Goal: Information Seeking & Learning: Learn about a topic

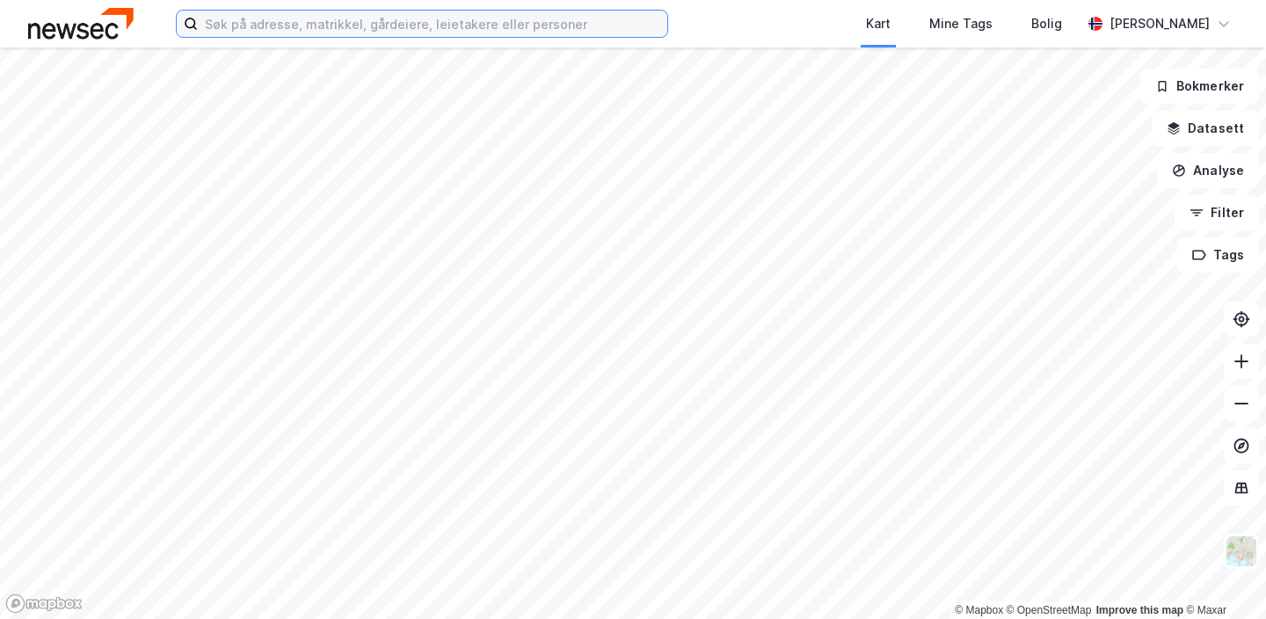
click at [323, 32] on input at bounding box center [432, 24] width 469 height 26
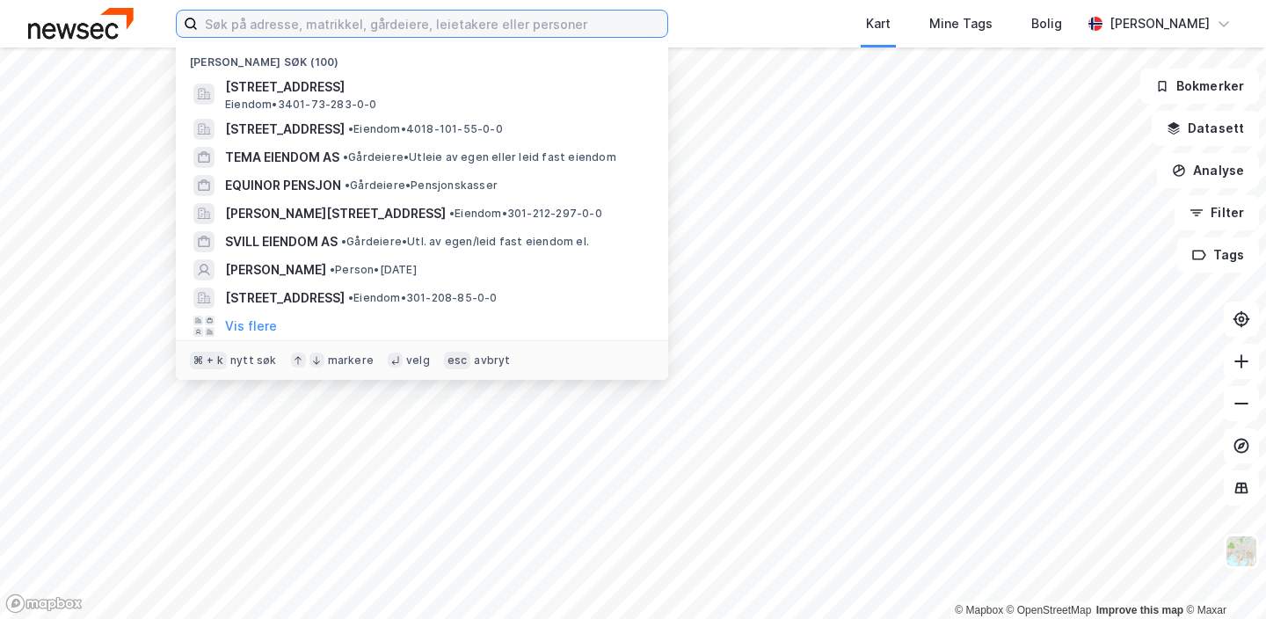
type input "k"
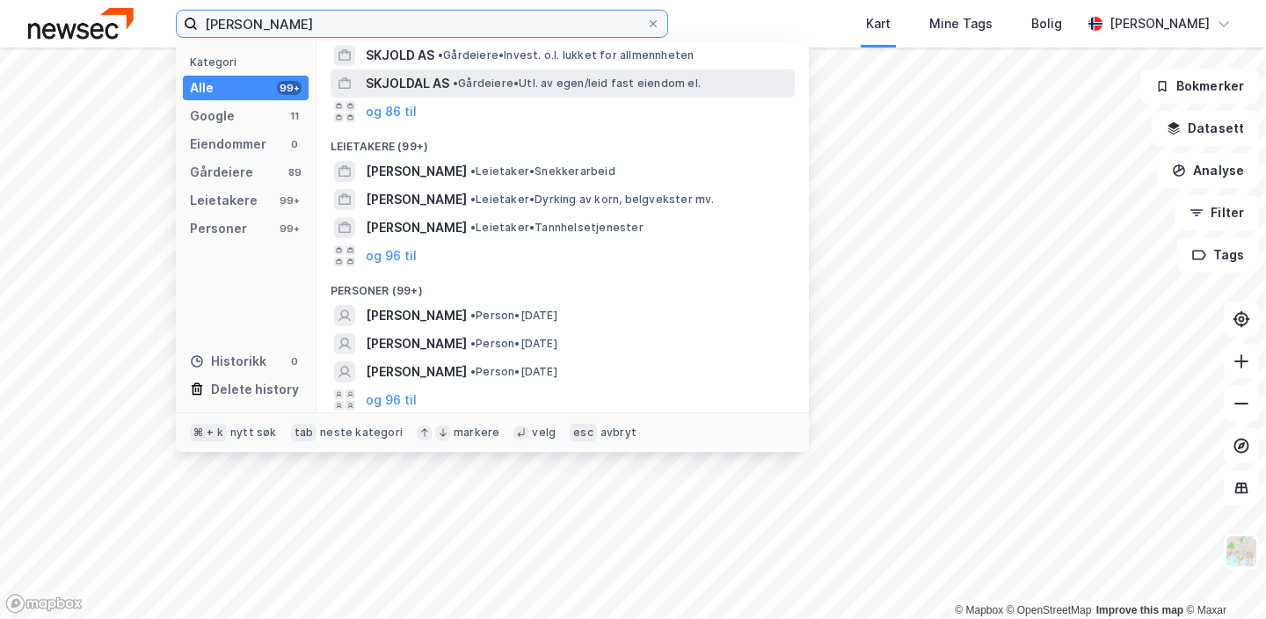
scroll to position [220, 0]
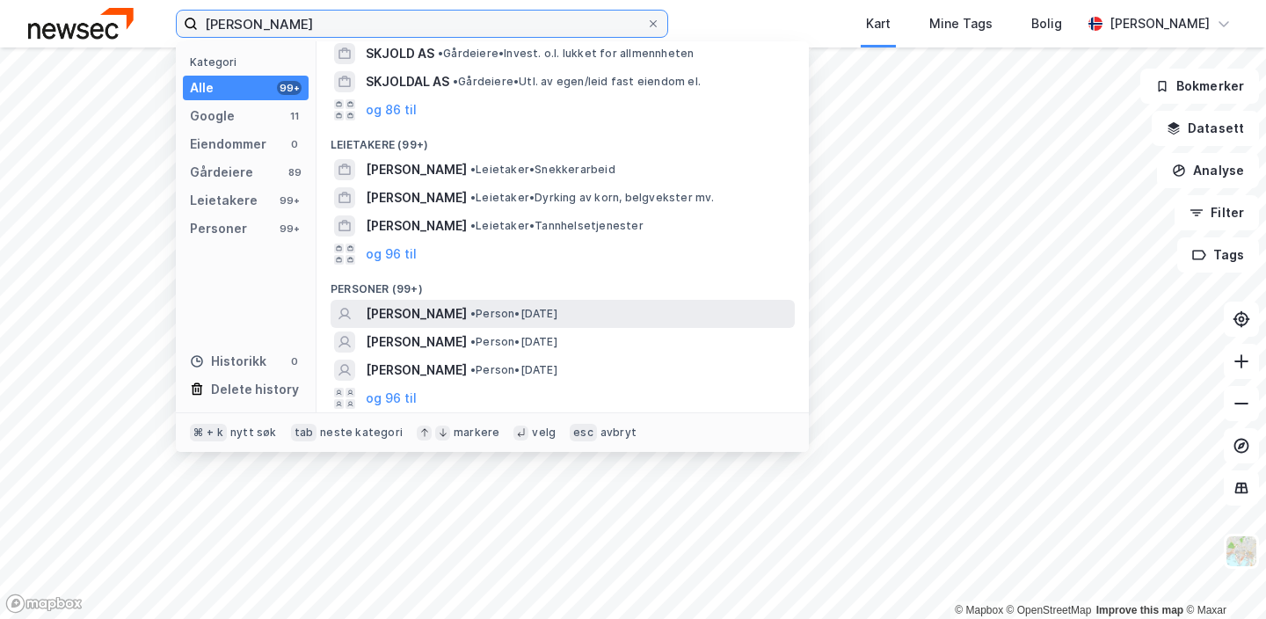
type input "jan-kristian skjolde"
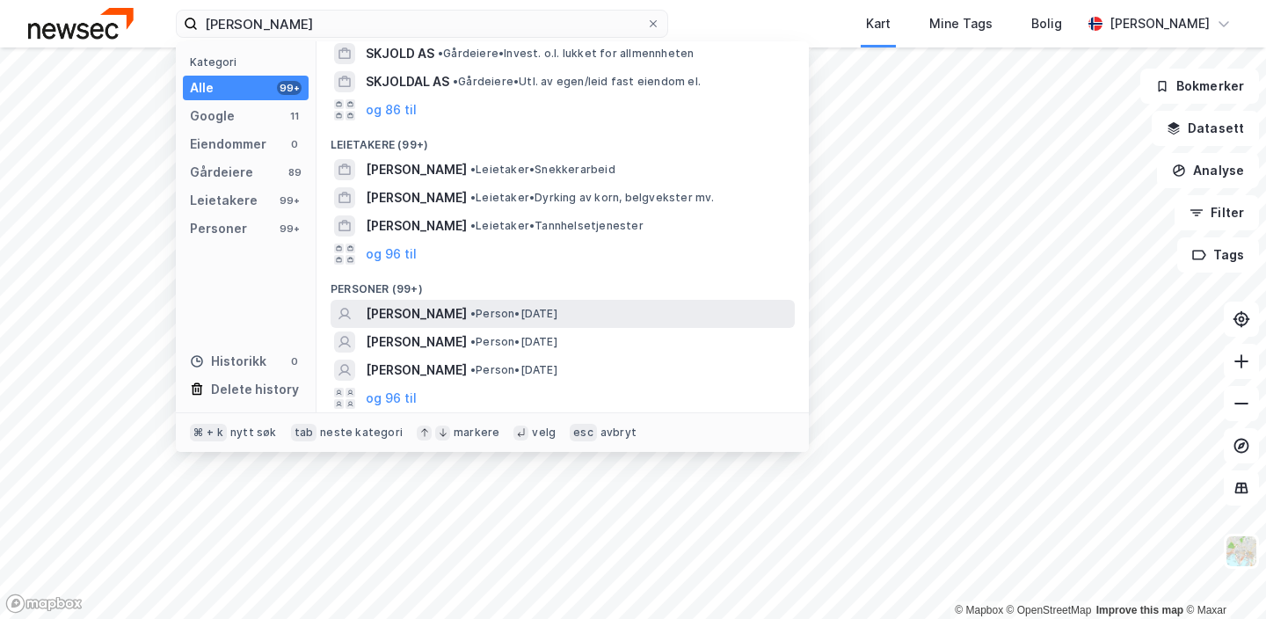
click at [462, 314] on span "JAN-KRISTIAN SPARRE SKJOLDE" at bounding box center [416, 313] width 101 height 21
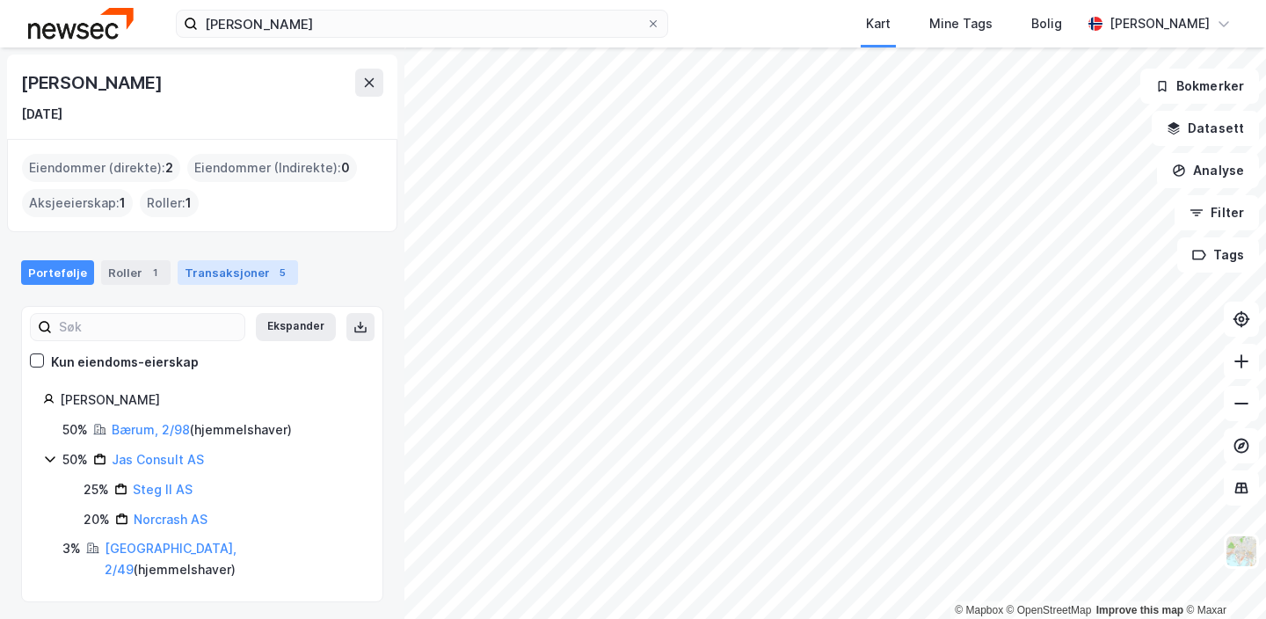
click at [247, 271] on div "Transaksjoner 5" at bounding box center [238, 272] width 120 height 25
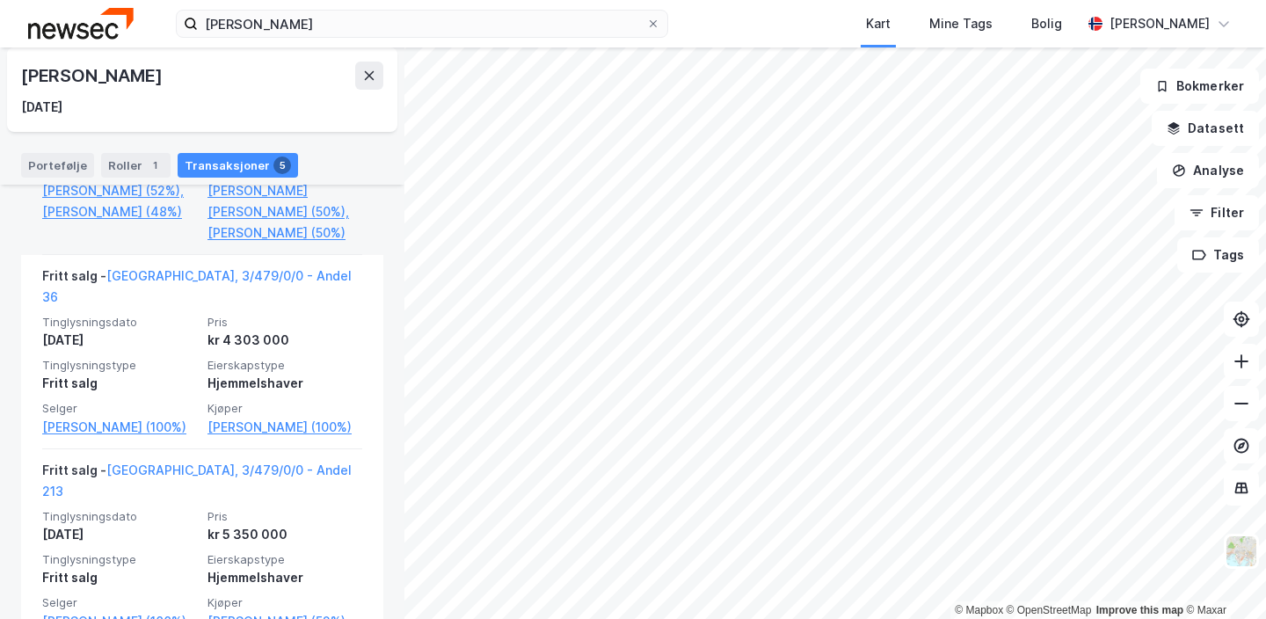
scroll to position [1063, 0]
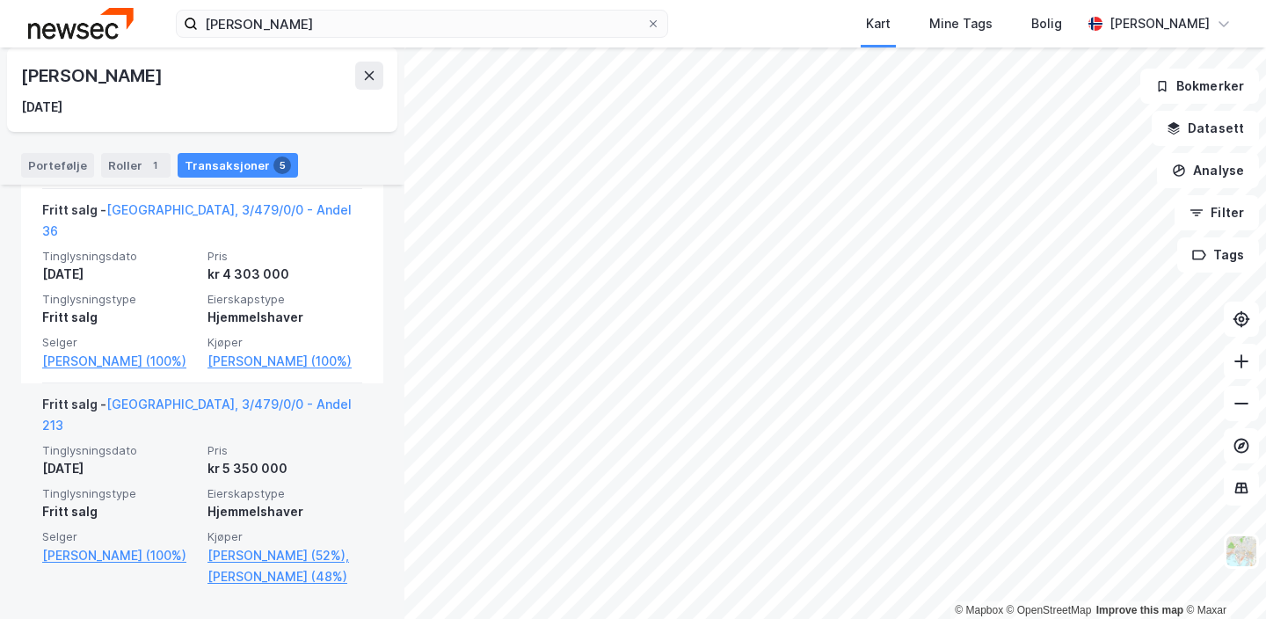
click at [320, 443] on span "Pris" at bounding box center [284, 450] width 155 height 15
click at [251, 403] on link "Oslo, 3/479/0/0 - Andel 213" at bounding box center [196, 414] width 309 height 36
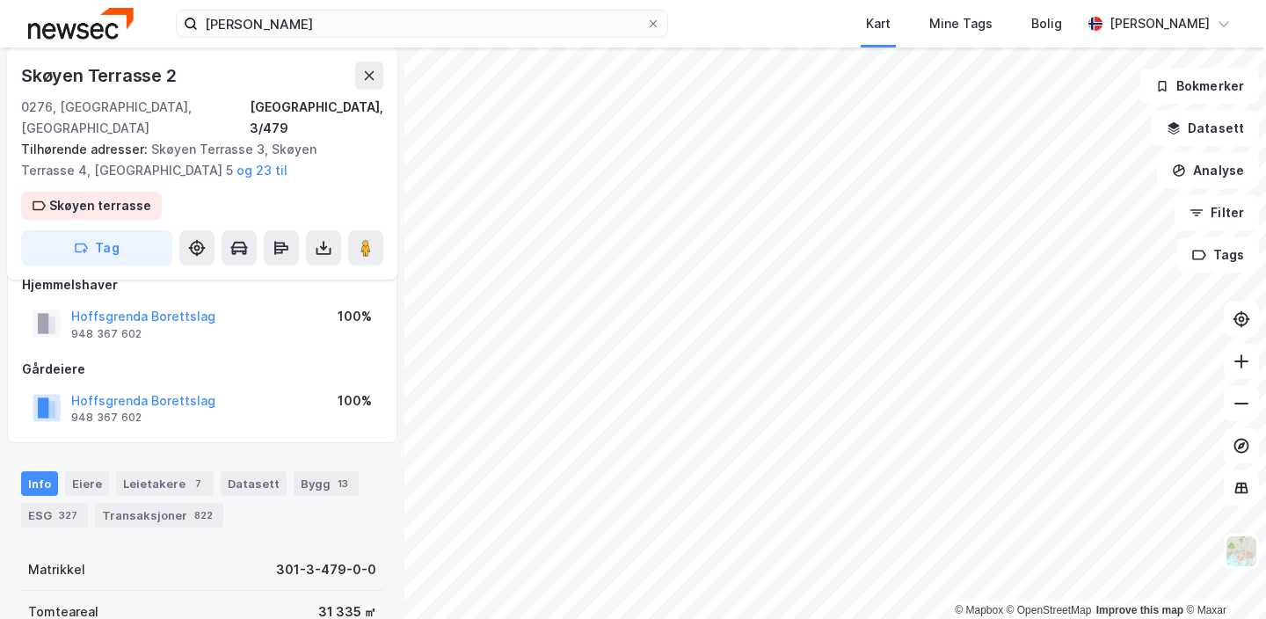
scroll to position [76, 0]
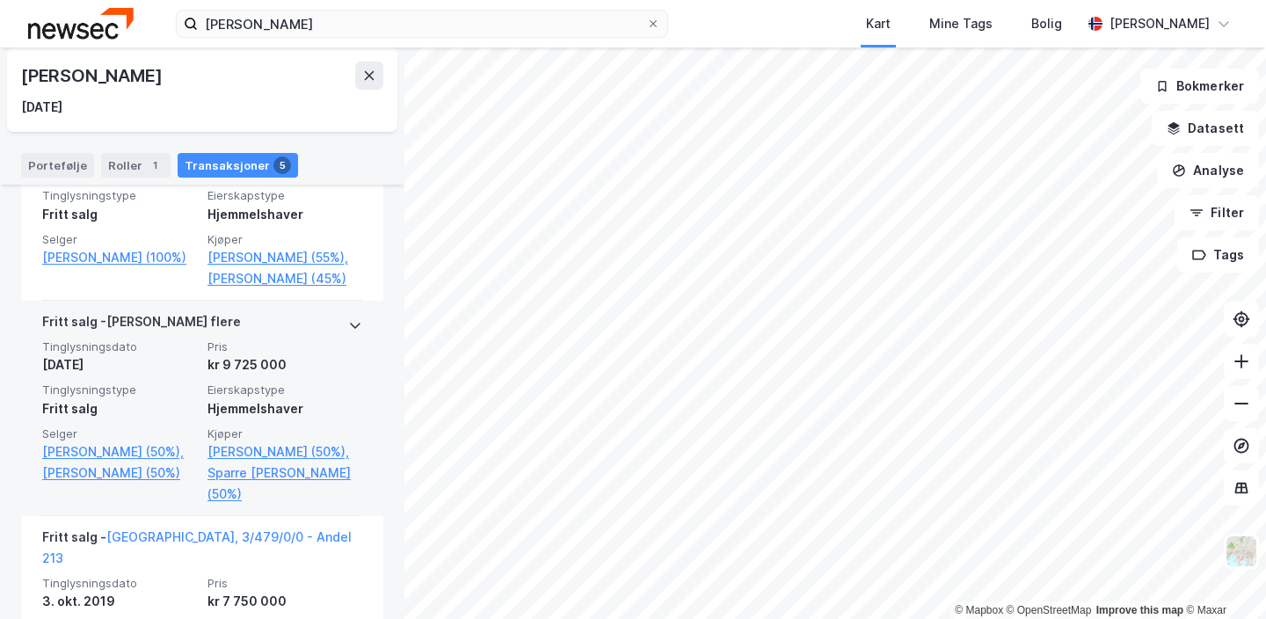
scroll to position [495, 0]
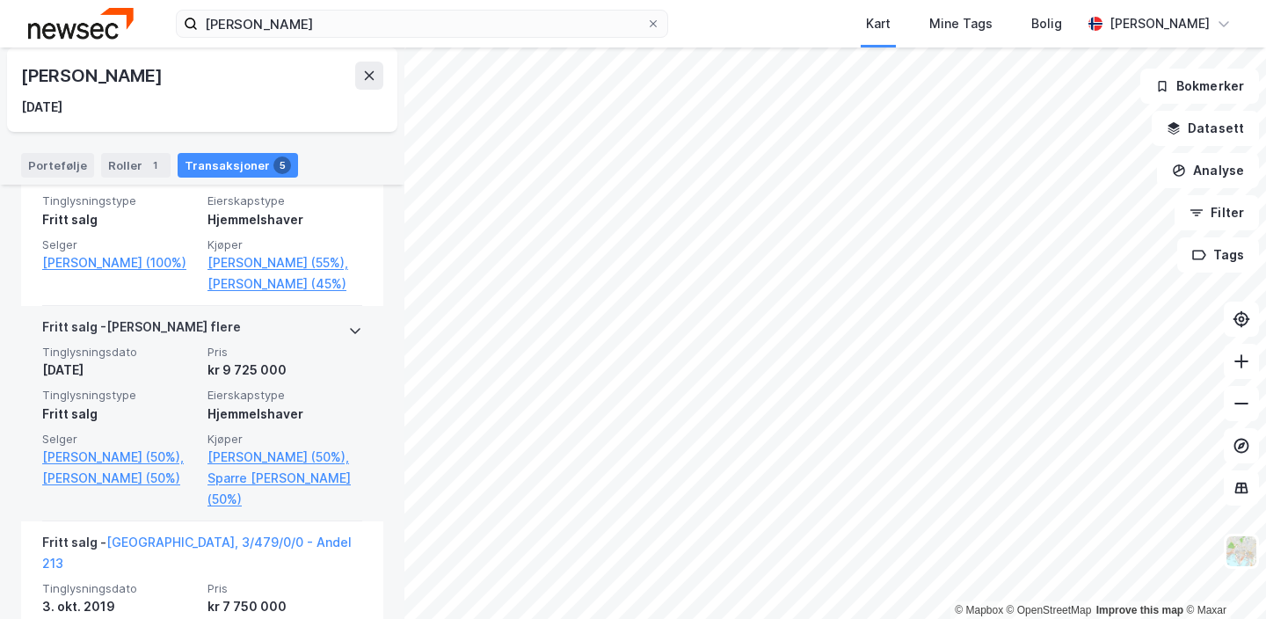
click at [312, 359] on div "kr 9 725 000" at bounding box center [284, 369] width 155 height 21
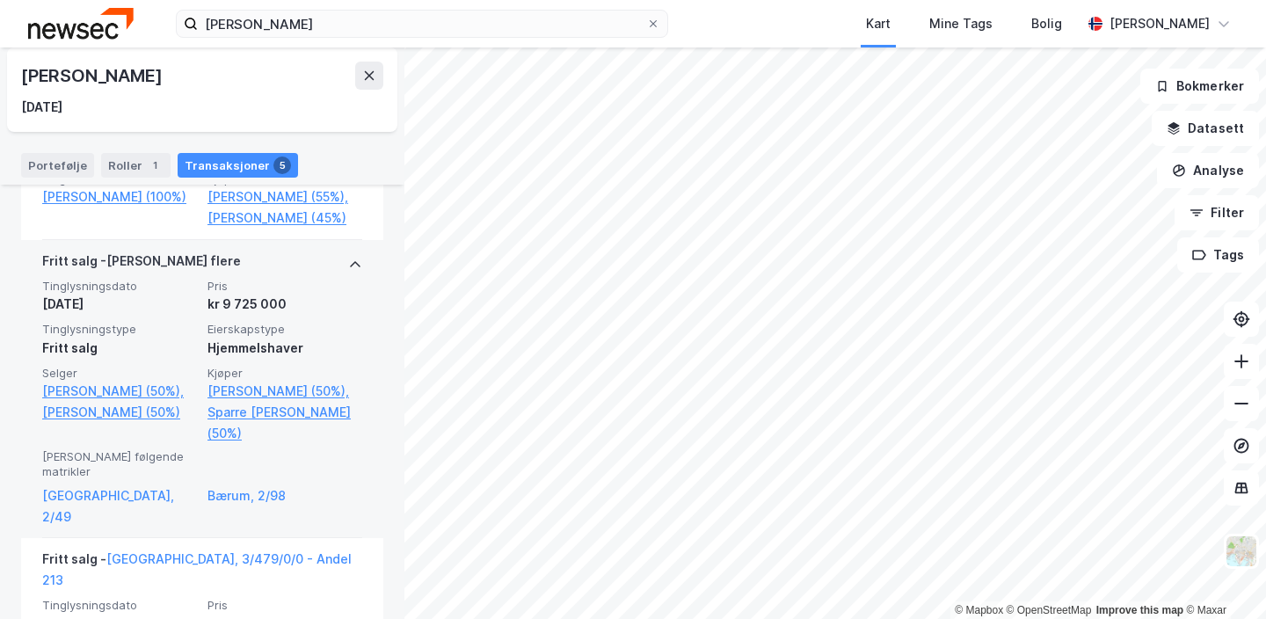
scroll to position [560, 0]
click at [104, 486] on link "[GEOGRAPHIC_DATA], 2/49" at bounding box center [119, 507] width 155 height 42
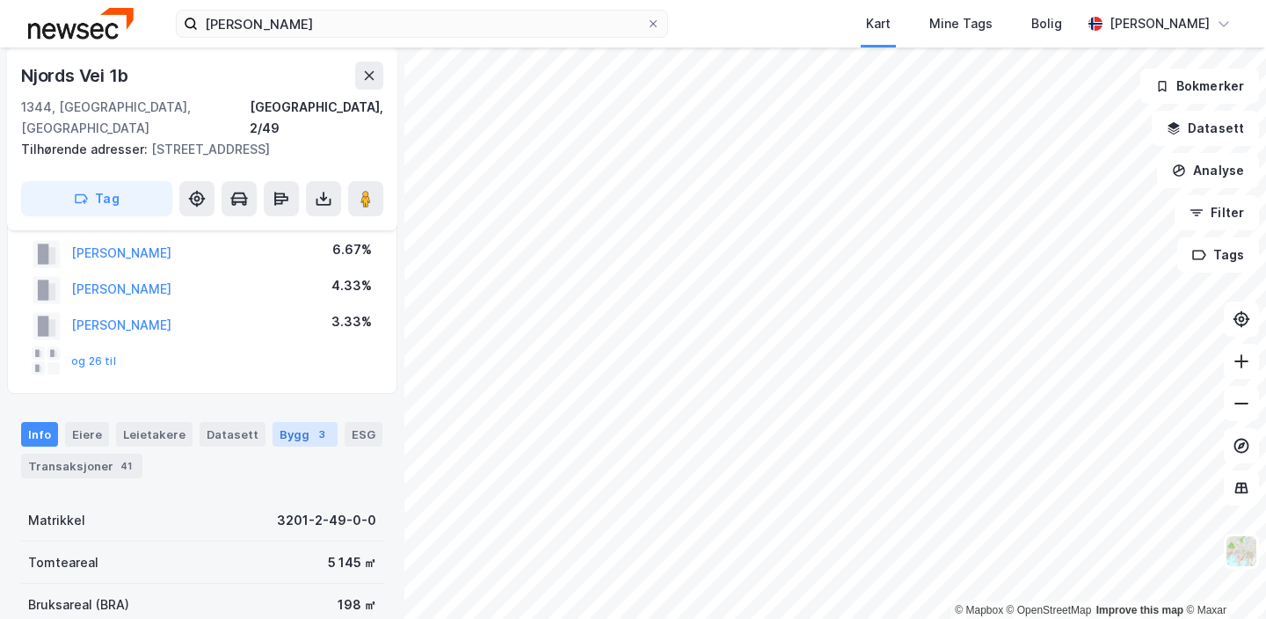
scroll to position [91, 0]
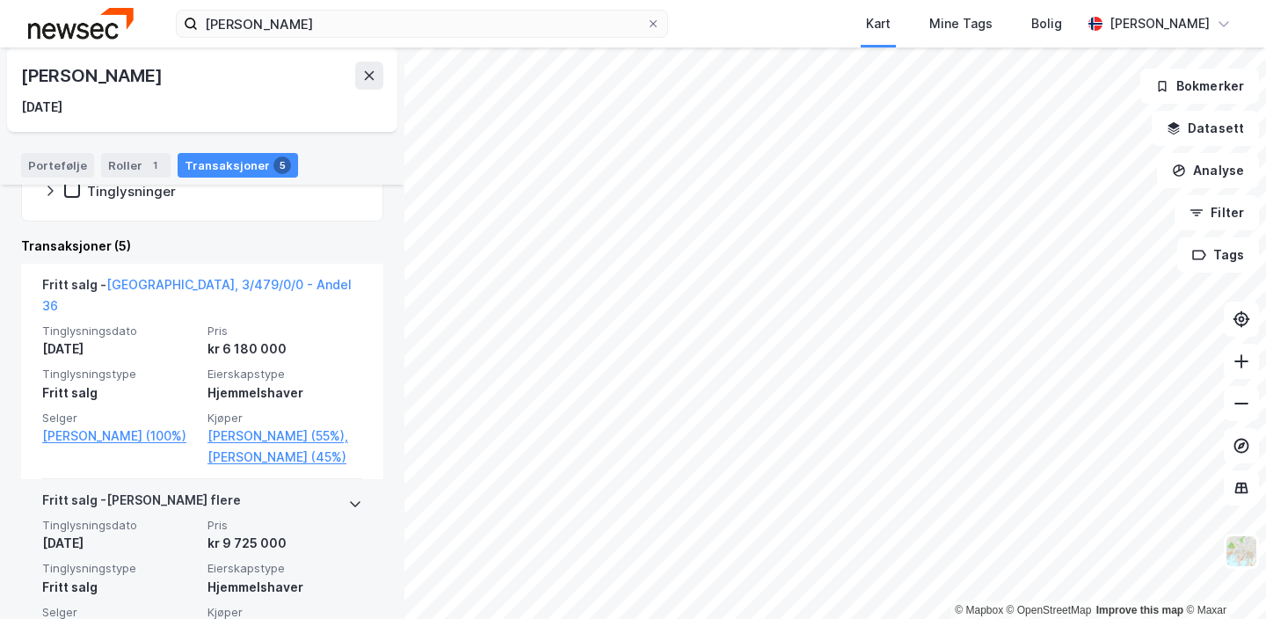
scroll to position [330, 0]
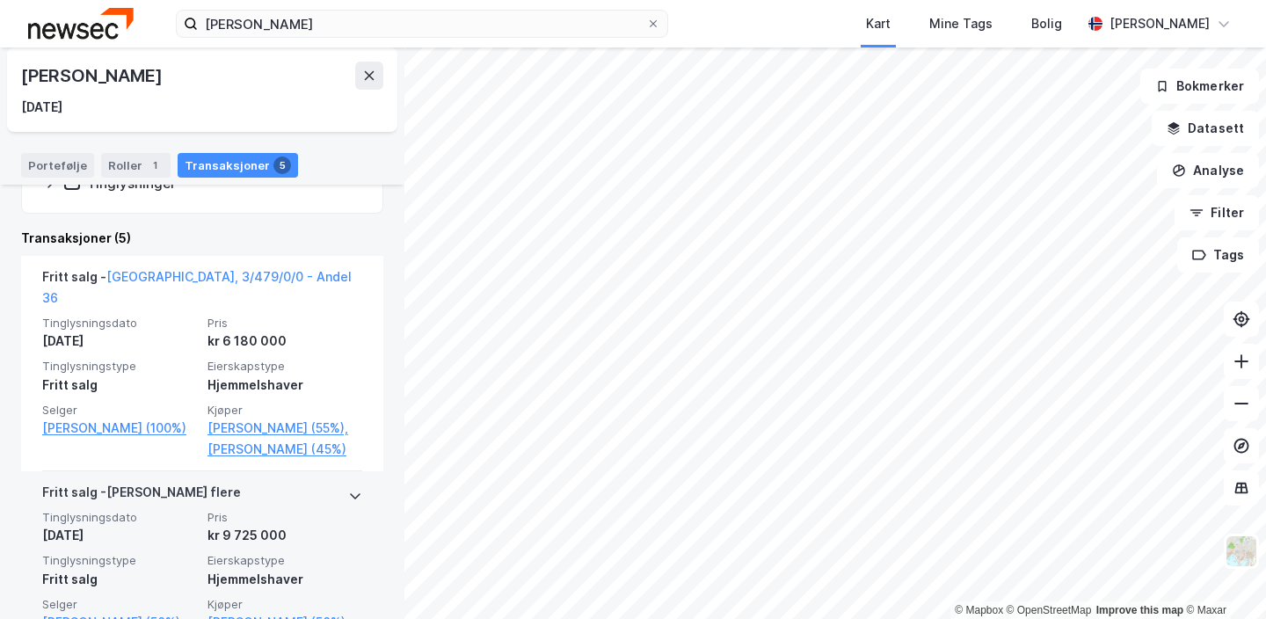
click at [326, 482] on div "Fritt salg - Gjelder flere" at bounding box center [202, 496] width 320 height 28
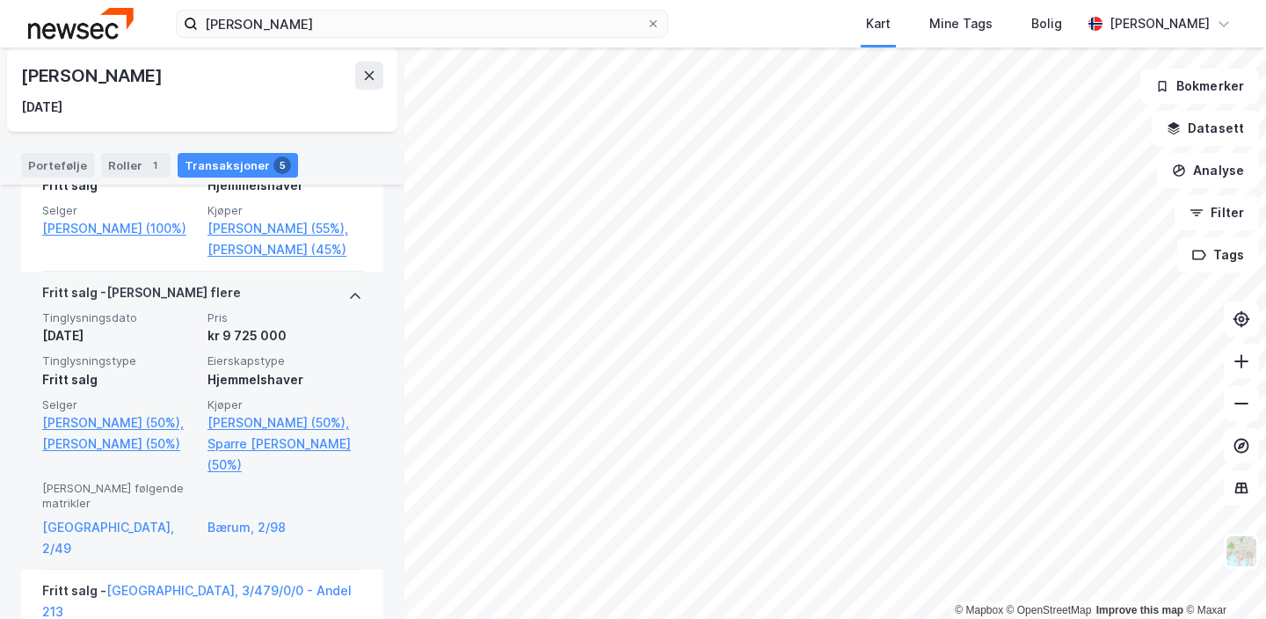
scroll to position [523, 0]
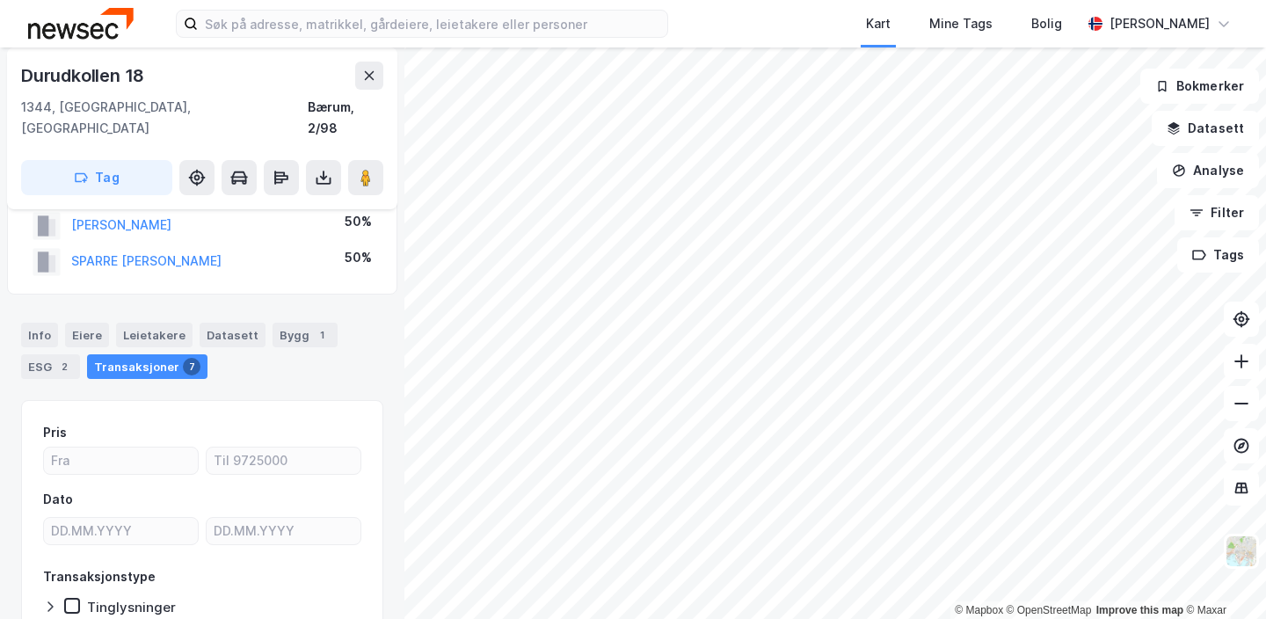
scroll to position [51, 0]
